Goal: Transaction & Acquisition: Subscribe to service/newsletter

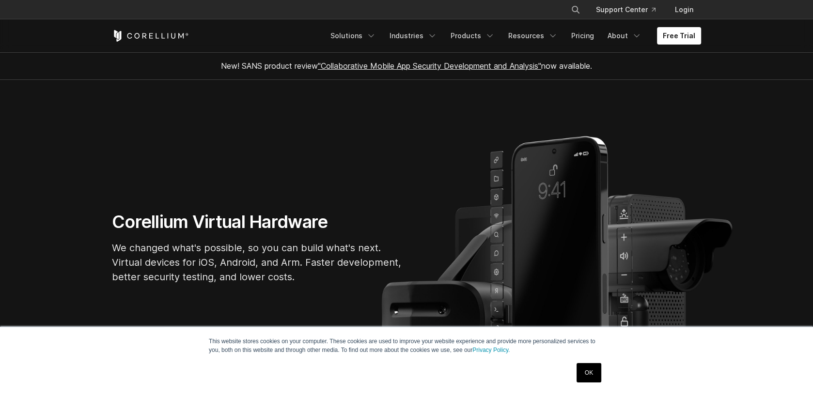
click at [588, 371] on link "OK" at bounding box center [588, 372] width 25 height 19
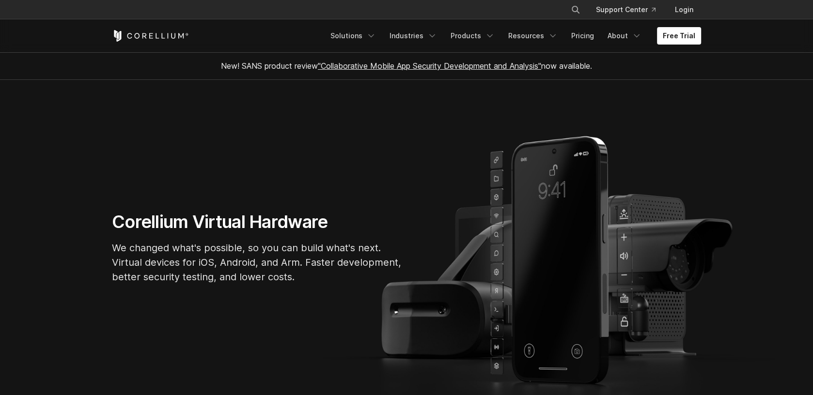
click at [269, 74] on div "New! SANS product review "Collaborative Mobile App Security Development and Ana…" at bounding box center [406, 65] width 407 height 27
click at [583, 40] on link "Pricing" at bounding box center [582, 35] width 34 height 17
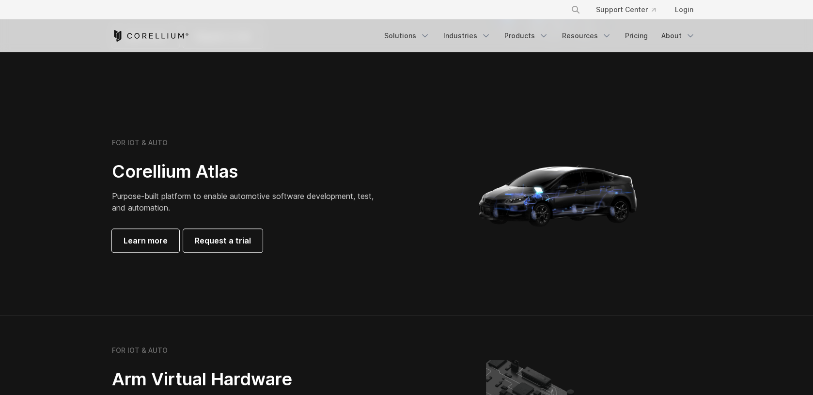
scroll to position [1033, 0]
